Goal: Information Seeking & Learning: Learn about a topic

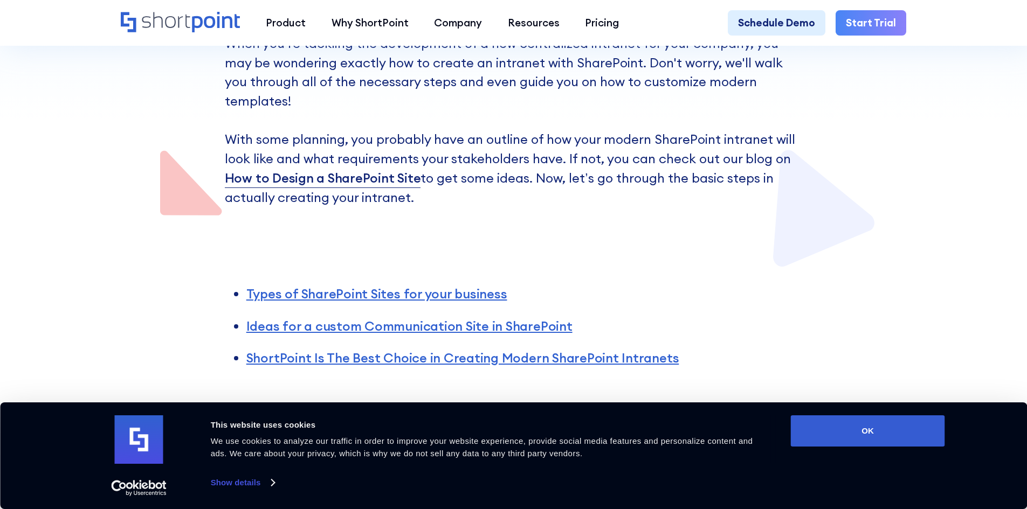
scroll to position [377, 0]
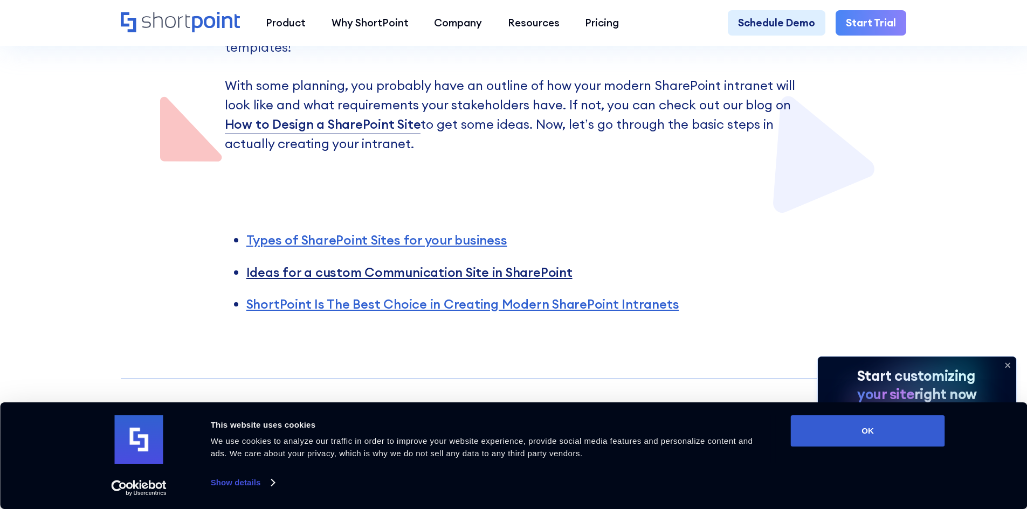
click at [486, 264] on link "Ideas for a custom Communication Site in SharePoint" at bounding box center [409, 272] width 326 height 16
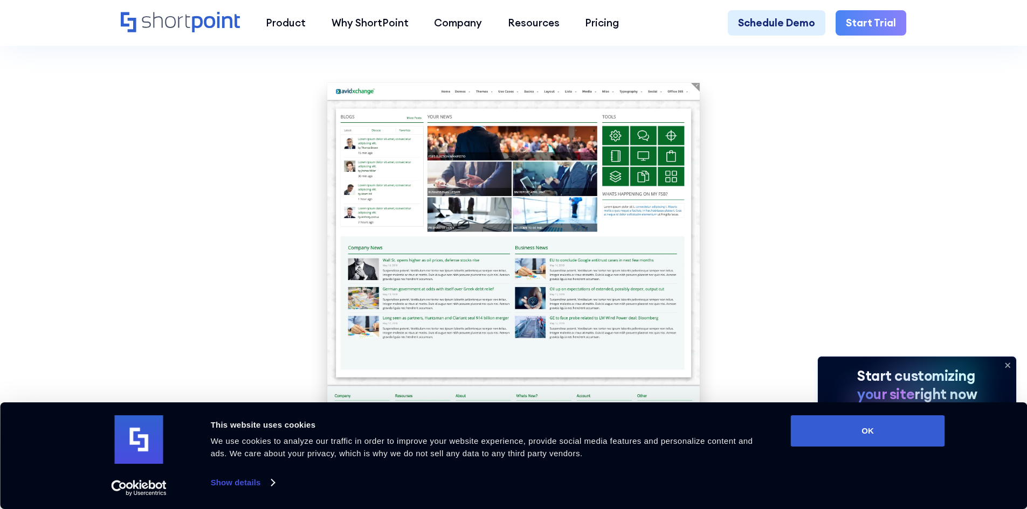
scroll to position [3493, 0]
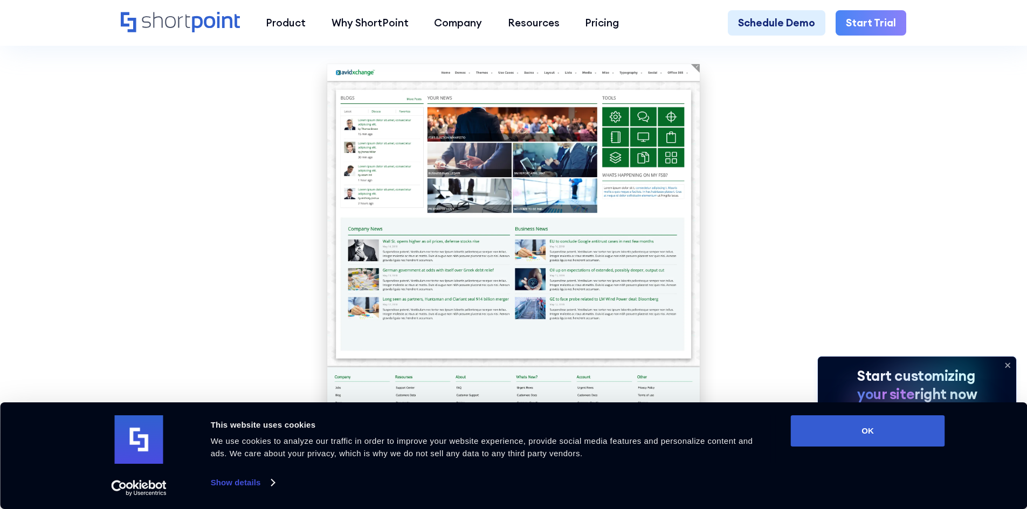
click at [408, 149] on img at bounding box center [513, 265] width 372 height 403
drag, startPoint x: 408, startPoint y: 149, endPoint x: 384, endPoint y: 142, distance: 25.1
click at [384, 142] on img at bounding box center [513, 265] width 372 height 403
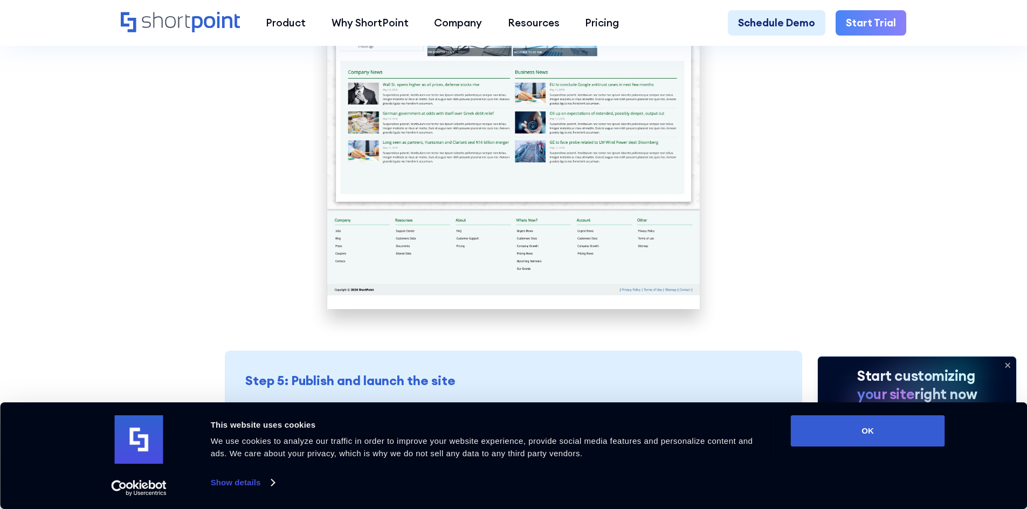
scroll to position [3655, 0]
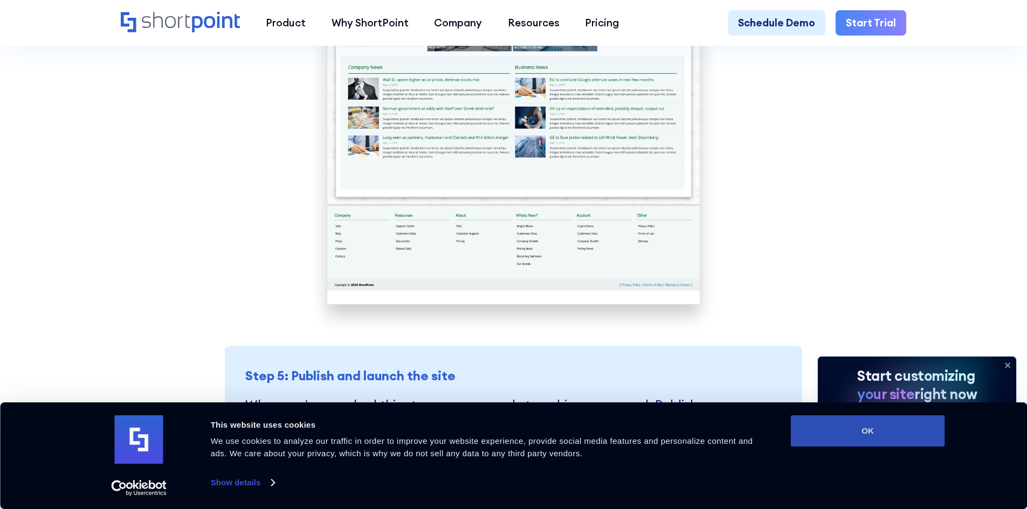
click at [897, 425] on button "OK" at bounding box center [868, 431] width 154 height 31
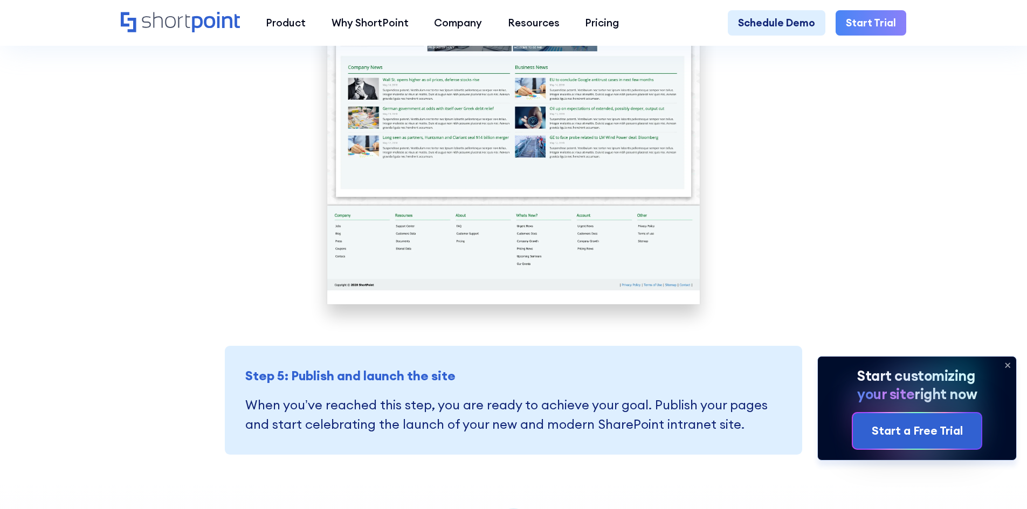
scroll to position [0, 0]
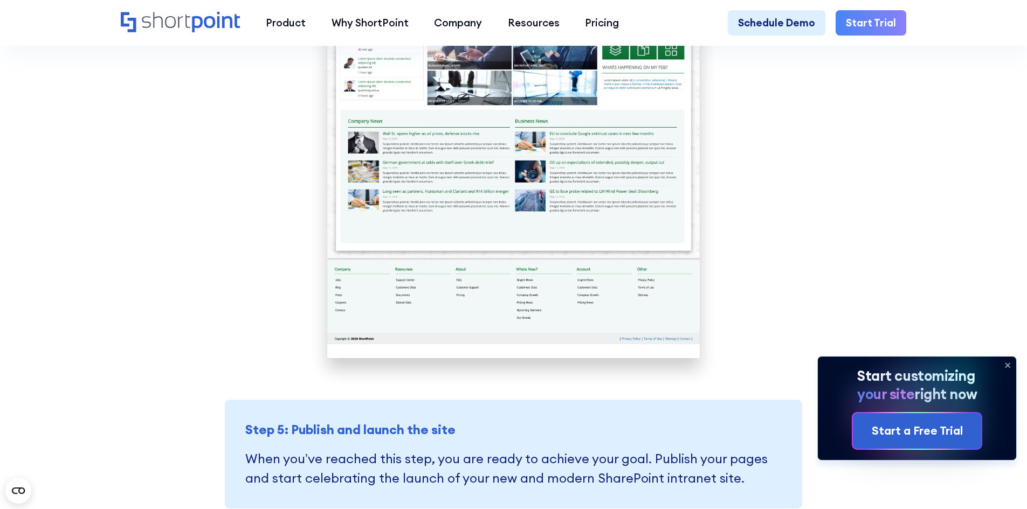
click at [421, 206] on img at bounding box center [513, 157] width 372 height 403
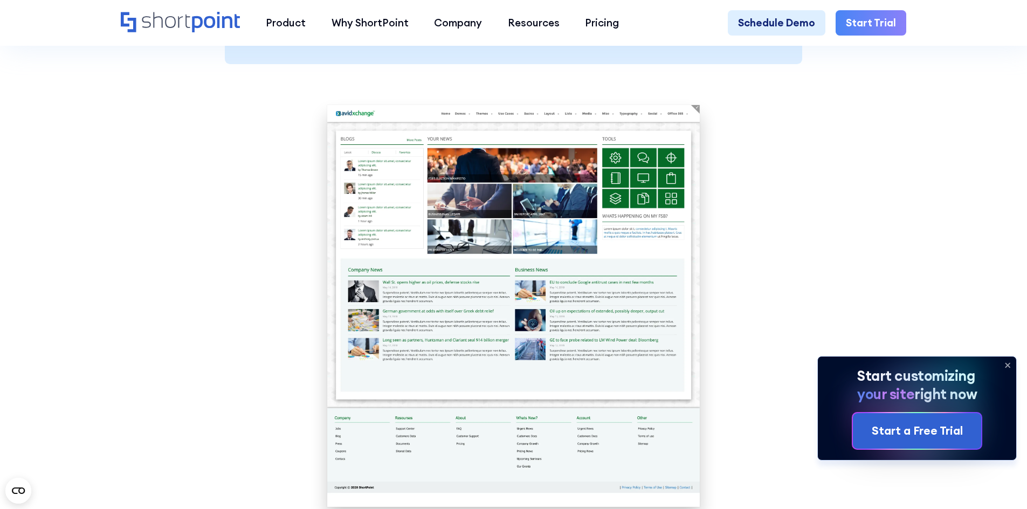
scroll to position [3277, 0]
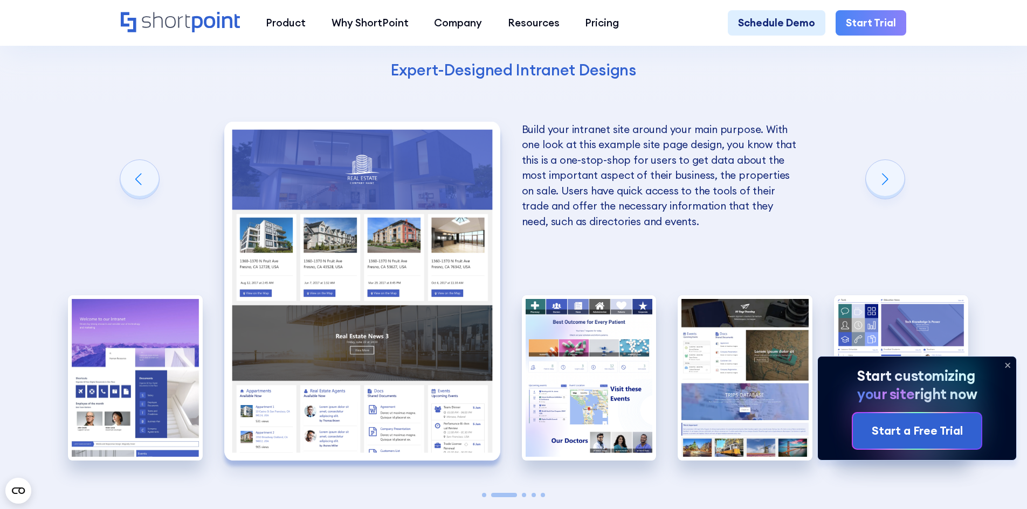
scroll to position [4409, 0]
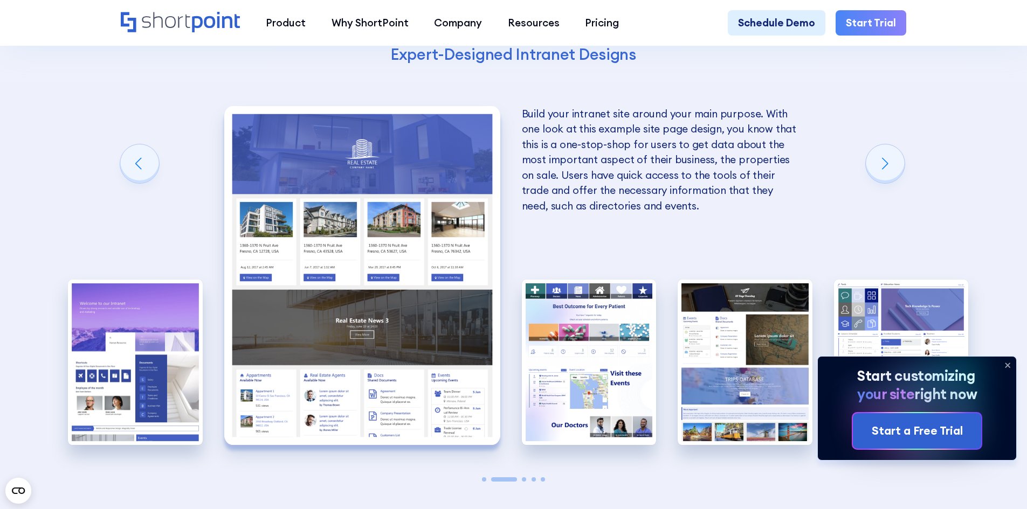
click at [352, 347] on img "2 / 5" at bounding box center [362, 275] width 276 height 339
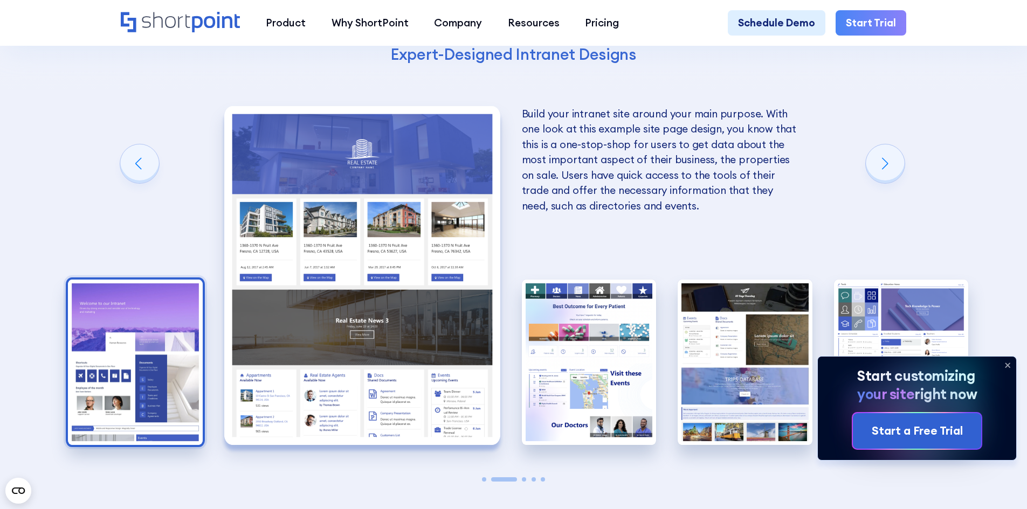
click at [138, 384] on img "1 / 5" at bounding box center [135, 362] width 135 height 165
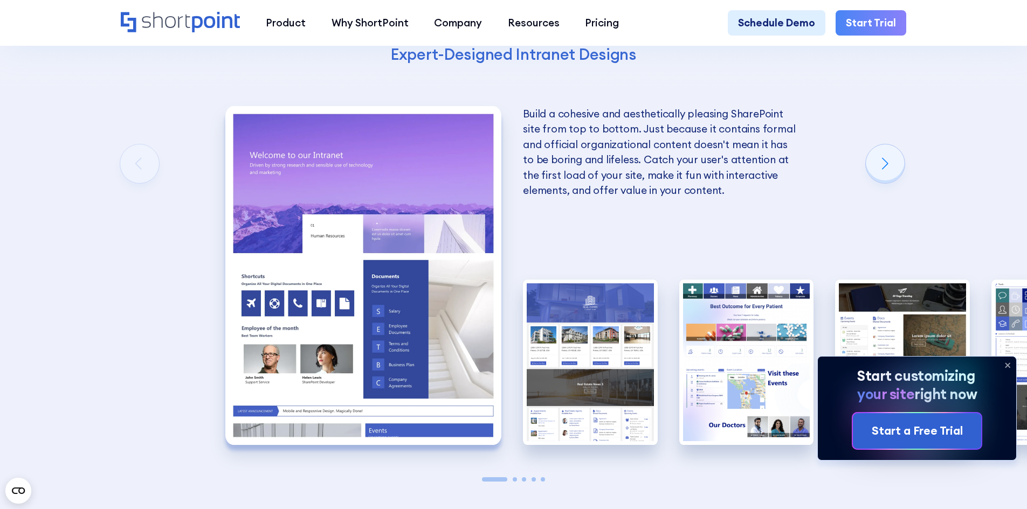
click at [72, 170] on div "Ideas for a custom Communication Site in SharePoint When building a new Communi…" at bounding box center [513, 165] width 1027 height 877
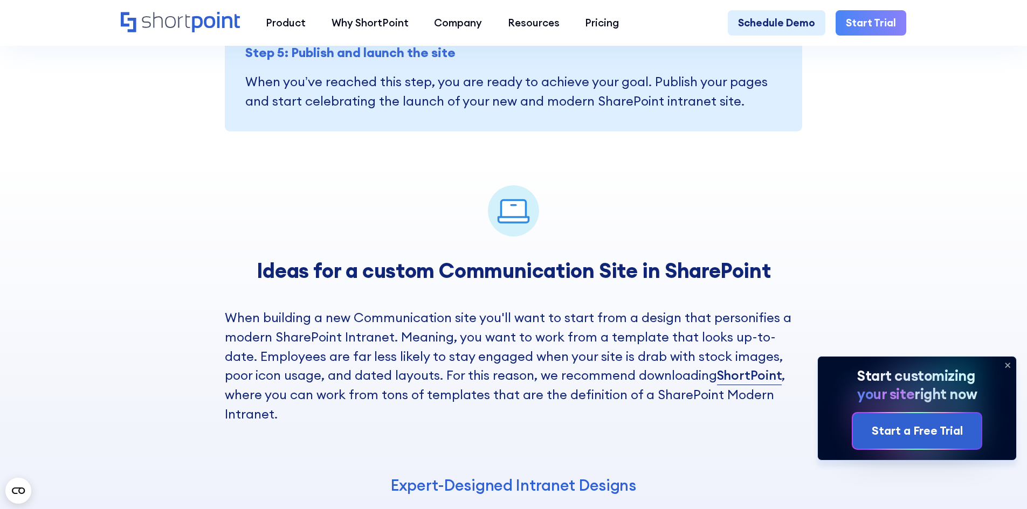
drag, startPoint x: 139, startPoint y: 406, endPoint x: 145, endPoint y: 355, distance: 51.6
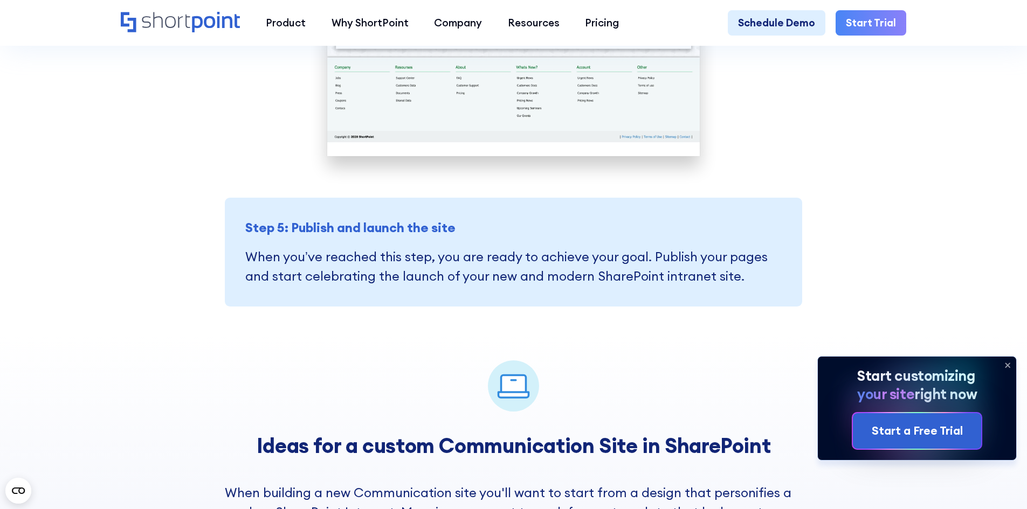
scroll to position [3098, 0]
